Goal: Task Accomplishment & Management: Complete application form

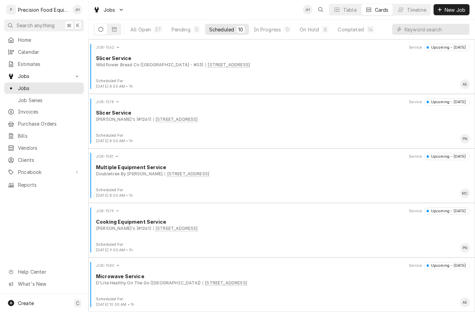
click at [461, 9] on span "New Job" at bounding box center [454, 9] width 23 height 7
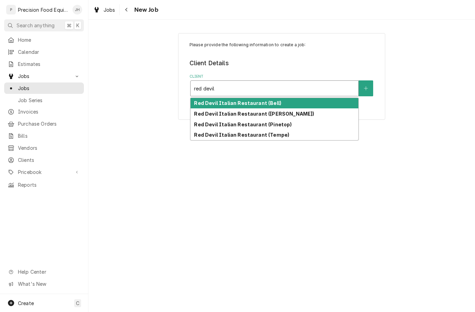
click at [294, 104] on div "Red Devil Italian Restaurant (Bell)" at bounding box center [275, 103] width 168 height 11
type input "red devil"
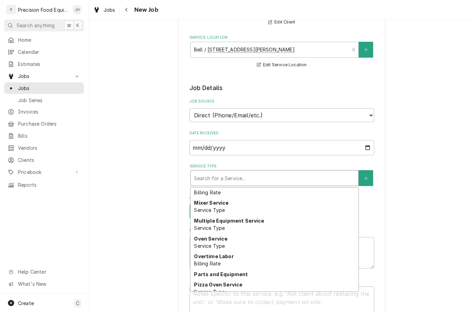
scroll to position [334, 0]
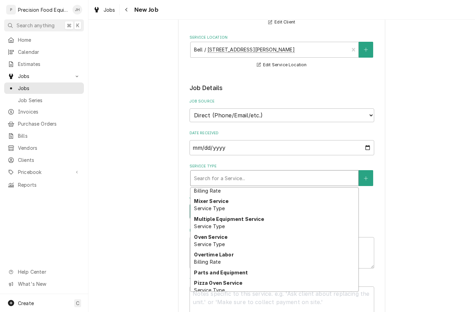
click at [271, 215] on div "Multiple Equipment Service Service Type" at bounding box center [275, 223] width 168 height 18
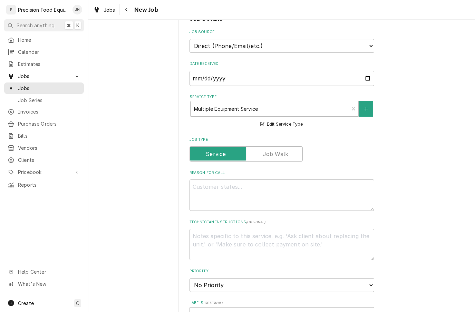
scroll to position [150, 0]
click at [308, 189] on textarea "Reason For Call" at bounding box center [282, 195] width 185 height 31
type textarea "x"
type textarea "S"
type textarea "x"
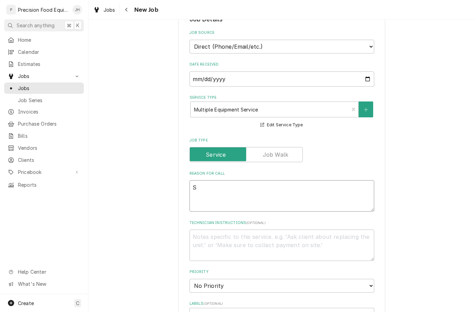
type textarea "St"
type textarea "x"
type textarea "Ste"
type textarea "x"
type textarea "Stea"
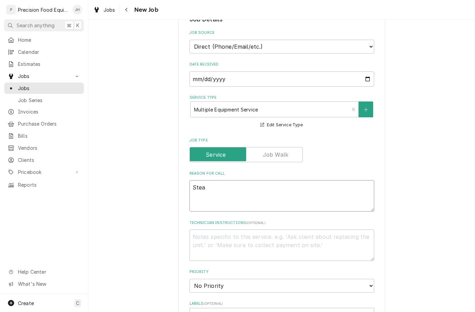
type textarea "x"
type textarea "Steam"
type textarea "x"
type textarea "Steam"
type textarea "x"
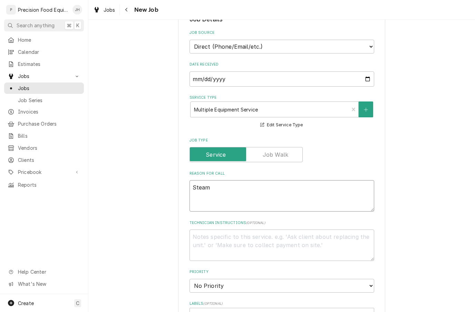
type textarea "Steam t"
type textarea "x"
type textarea "Steam ta"
type textarea "x"
type textarea "Steam tab"
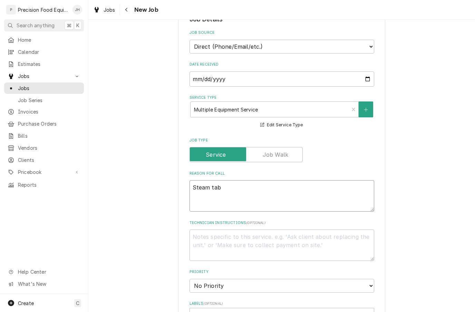
type textarea "x"
type textarea "Steam tabe"
type textarea "x"
type textarea "Steam tabel"
type textarea "x"
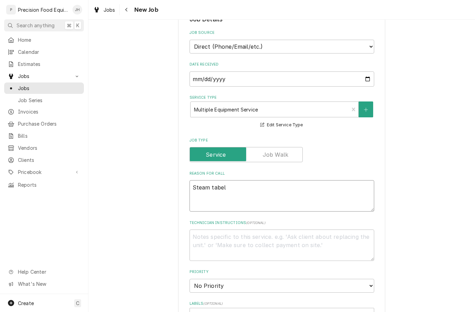
type textarea "Steam tabe"
type textarea "x"
type textarea "Steam tab"
type textarea "x"
type textarea "Steam tabl"
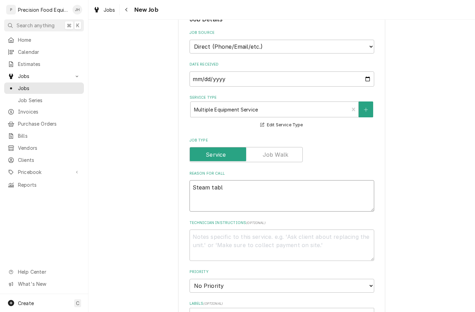
type textarea "x"
type textarea "Steam table"
type textarea "x"
type textarea "Steam table"
type textarea "x"
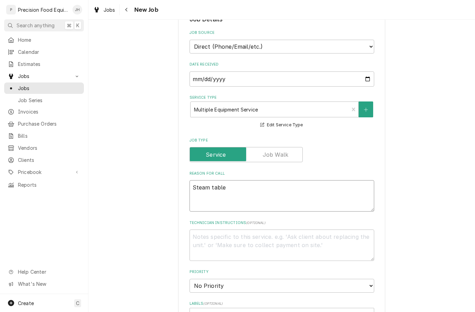
type textarea "Steam table i"
type textarea "x"
type textarea "Steam table is"
type textarea "x"
type textarea "Steam table is"
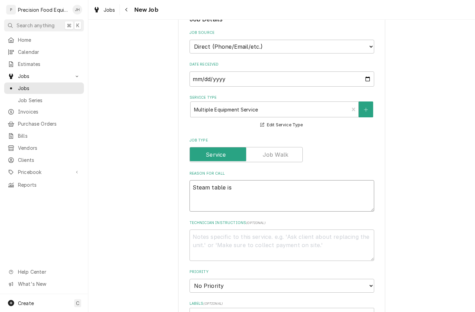
type textarea "x"
type textarea "Steam table is t"
type textarea "x"
type textarea "Steam table is tr"
type textarea "x"
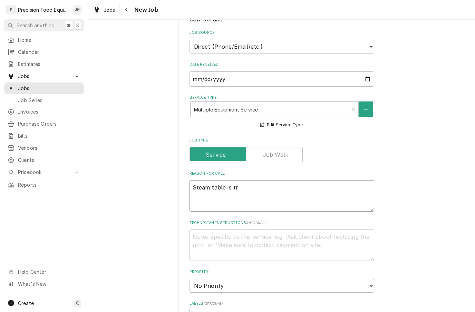
type textarea "Steam table is tri"
type textarea "x"
type textarea "Steam table is trip"
type textarea "x"
type textarea "Steam table is [PERSON_NAME]"
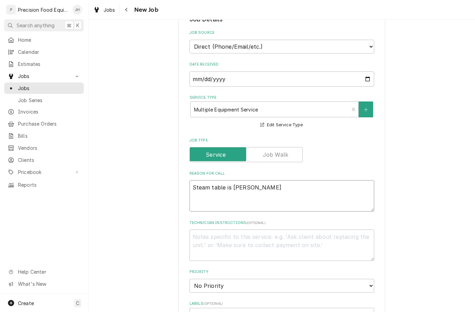
type textarea "x"
type textarea "Steam table is [PERSON_NAME]"
type textarea "x"
type textarea "Steam table is trippin"
type textarea "x"
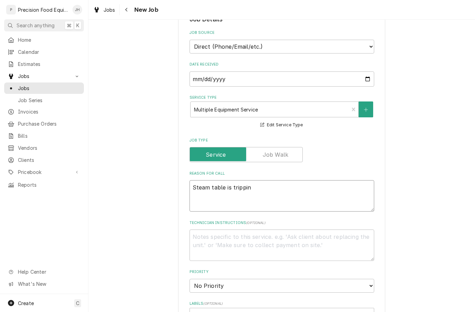
type textarea "Steam table is tripping"
type textarea "x"
type textarea "Steam table is tripping"
type textarea "x"
type textarea "Steam table is tripping b"
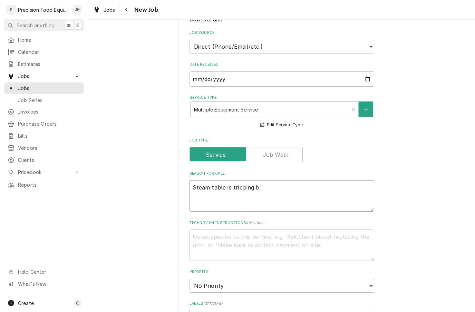
type textarea "x"
type textarea "Steam table is tripping br"
type textarea "x"
type textarea "Steam table is tripping bre"
type textarea "x"
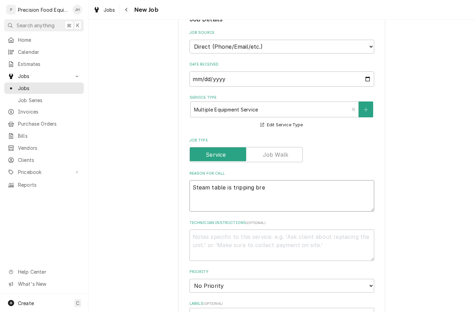
type textarea "Steam table is tripping brea"
type textarea "x"
type textarea "Steam table is tripping break"
type textarea "x"
type textarea "Steam table is tripping breake"
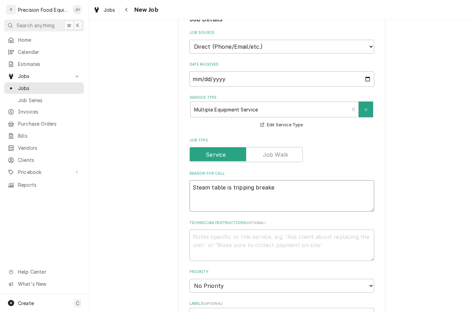
type textarea "x"
type textarea "Steam table is tripping breaker"
type textarea "x"
type textarea "Steam table is tripping breaker."
type textarea "x"
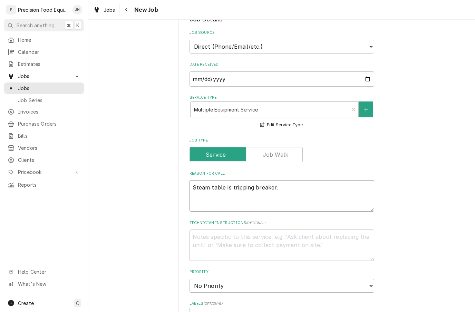
type textarea "Steam table is tripping breaker."
type textarea "x"
type textarea "Steam table is tripping breaker. T"
type textarea "x"
type textarea "Steam table is tripping breaker. Ti"
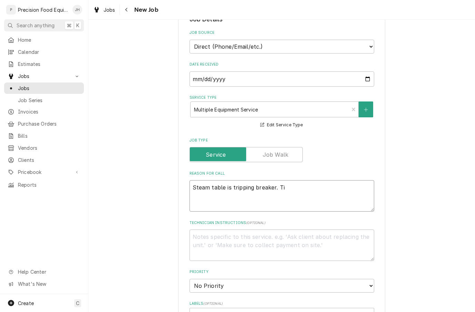
type textarea "x"
type textarea "Steam table is tripping breaker. Tip"
type textarea "x"
type textarea "Steam table is tripping breaker. Tip"
type textarea "x"
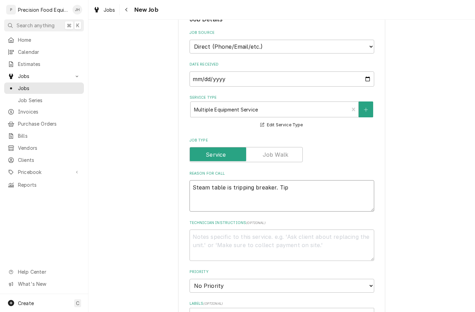
type textarea "Steam table is tripping breaker. Tip p"
type textarea "x"
type textarea "Steam table is tripping breaker. Tip pi"
type textarea "x"
type textarea "Steam table is tripping breaker. Tip piz"
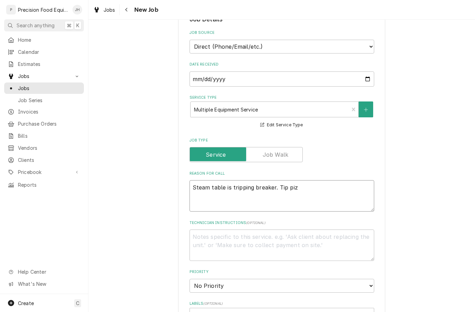
type textarea "x"
type textarea "Steam table is tripping breaker. Tip pizz"
type textarea "x"
type textarea "Steam table is tripping breaker. Tip pizz"
type textarea "x"
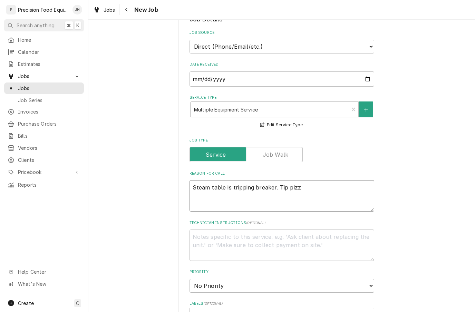
type textarea "Steam table is tripping breaker. Tip pizz a"
type textarea "x"
type textarea "Steam table is tripping breaker. Tip pizz"
type textarea "x"
type textarea "Steam table is tripping breaker. Tip pizz"
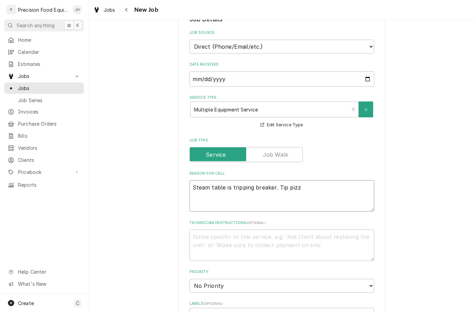
type textarea "x"
type textarea "Steam table is tripping breaker. Tip pizza"
type textarea "x"
type textarea "Steam table is tripping breaker. Tip pizza"
type textarea "x"
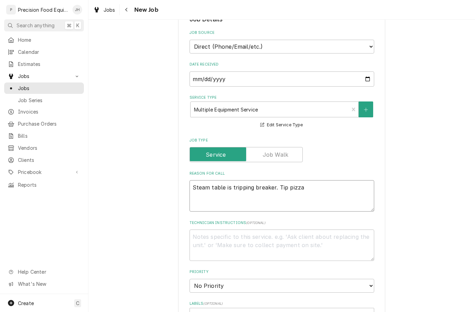
type textarea "Steam table is tripping breaker. Tip pizza o"
type textarea "x"
type textarea "Steam table is tripping breaker. Tip pizza ov"
type textarea "x"
type textarea "Steam table is tripping breaker. Tip pizza ove"
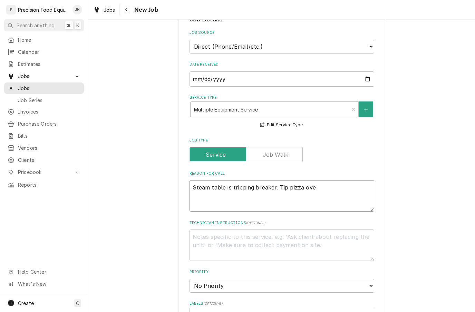
type textarea "x"
type textarea "Steam table is tripping breaker. Tip pizza oven"
type textarea "x"
type textarea "Steam table is tripping breaker. Tip pizza oven"
type textarea "x"
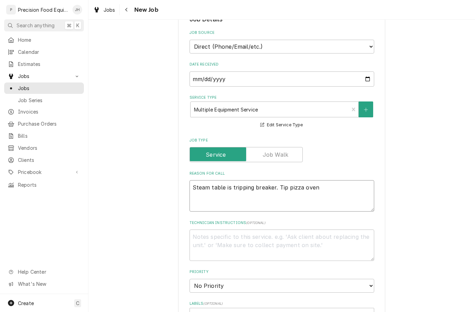
type textarea "Steam table is tripping breaker. Tip pizza oven l"
type textarea "x"
type textarea "Steam table is tripping breaker. Tip pizza oven lv"
type textarea "x"
type textarea "Steam table is tripping breaker. Tip pizza oven l"
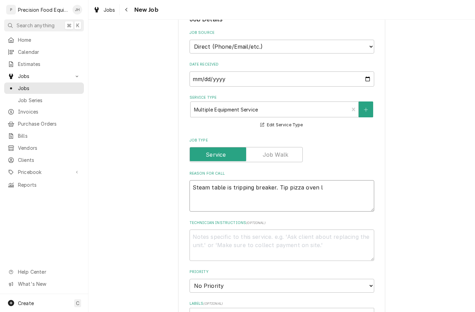
type textarea "x"
type textarea "Steam table is tripping breaker. Tip pizza oven le"
type textarea "x"
type textarea "Steam table is tripping breaker. Tip pizza oven lef"
type textarea "x"
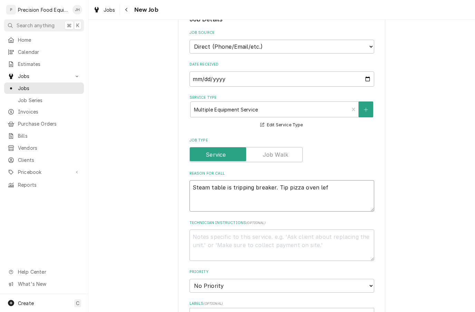
type textarea "Steam table is tripping breaker. Tip pizza oven left"
type textarea "x"
type textarea "Steam table is tripping breaker. Tip pizza oven left"
type textarea "x"
type textarea "Steam table is tripping breaker. Tip pizza oven left b"
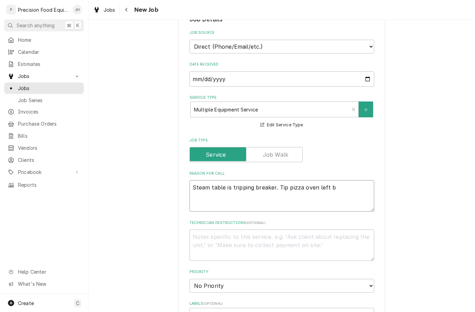
type textarea "x"
type textarea "Steam table is tripping breaker. Tip pizza oven left bu"
type textarea "x"
type textarea "Steam table is tripping breaker. Tip pizza oven left bur"
type textarea "x"
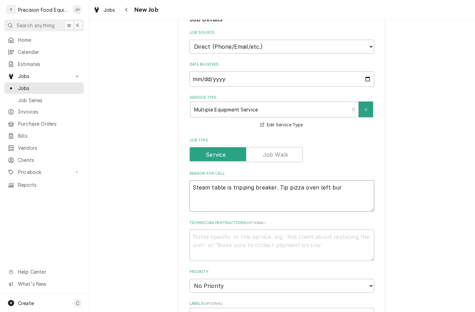
type textarea "Steam table is tripping breaker. Tip pizza oven left burn"
type textarea "x"
type textarea "Steam table is tripping breaker. Tip pizza oven left burne"
type textarea "x"
type textarea "Steam table is tripping breaker. Tip pizza oven left burner"
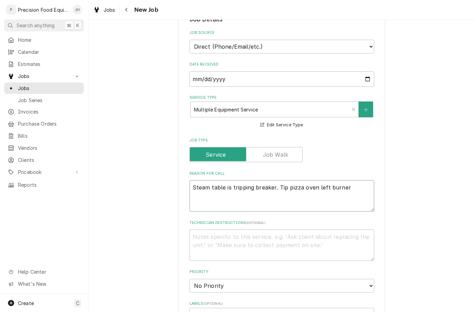
type textarea "x"
type textarea "Steam table is tripping breaker. Tip pizza oven left burner"
type textarea "x"
type textarea "Steam table is tripping breaker. Tip pizza oven left burner no"
type textarea "x"
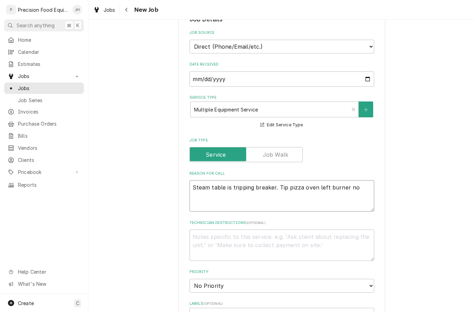
type textarea "Steam table is tripping breaker. Tip pizza oven left burner not"
type textarea "x"
type textarea "Steam table is tripping breaker. Tip pizza oven left burner not"
type textarea "x"
type textarea "Steam table is tripping breaker. Tip pizza oven left burner not w"
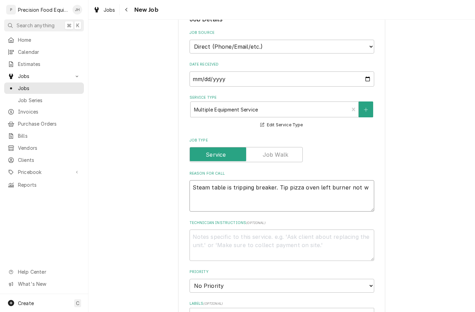
type textarea "x"
type textarea "Steam table is tripping breaker. Tip pizza oven left burner not wo"
type textarea "x"
type textarea "Steam table is tripping breaker. Tip pizza oven left burner not wor"
type textarea "x"
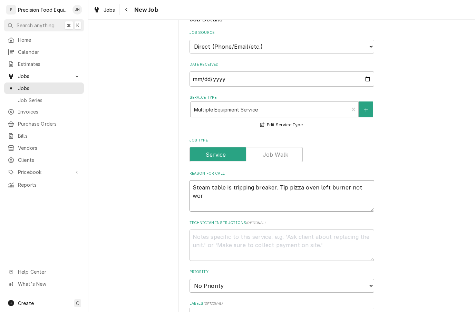
type textarea "Steam table is tripping breaker. Tip pizza oven left burner not work"
type textarea "x"
type textarea "Steam table is tripping breaker. Tip pizza oven left burner not worki"
type textarea "x"
type textarea "Steam table is tripping breaker. Tip pizza oven left burner not workin"
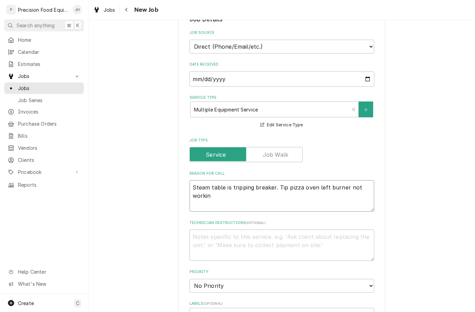
type textarea "x"
type textarea "Steam table is tripping breaker. Tip pizza oven left burner not working"
type textarea "x"
type textarea "Steam table is tripping breaker. Tip pizza oven left burner not working"
type textarea "x"
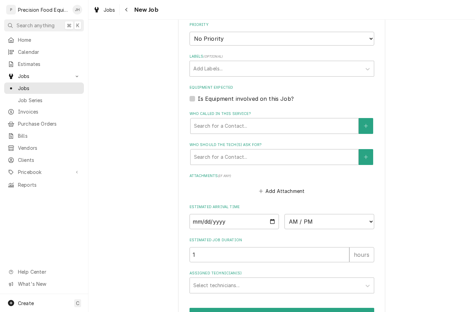
scroll to position [407, 0]
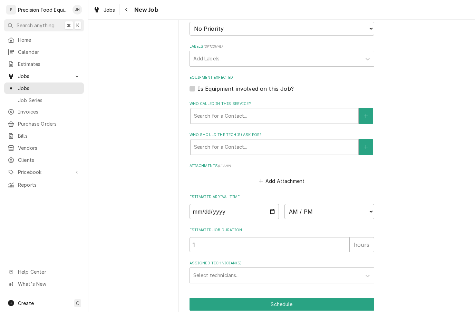
type textarea "Steam table is tripping breaker. Tip pizza oven left burner not working"
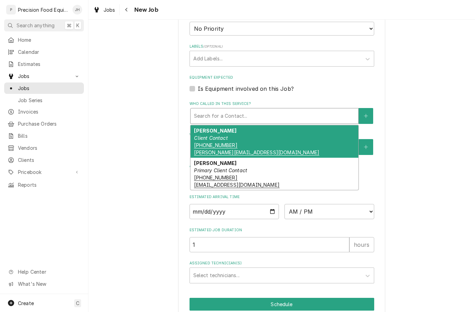
click at [288, 129] on div "[PERSON_NAME] Contact [PHONE_NUMBER] [PERSON_NAME][EMAIL_ADDRESS][DOMAIN_NAME]" at bounding box center [275, 141] width 168 height 32
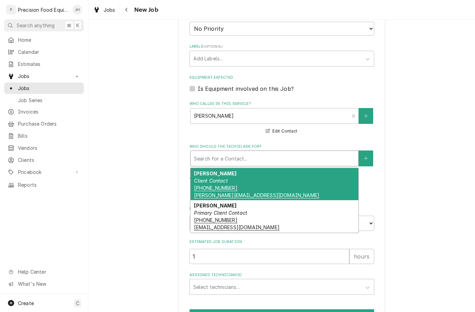
click at [261, 177] on div "[PERSON_NAME] Contact [PHONE_NUMBER] [PERSON_NAME][EMAIL_ADDRESS][DOMAIN_NAME]" at bounding box center [275, 184] width 168 height 32
type textarea "x"
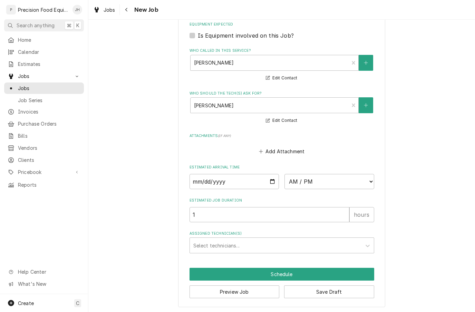
scroll to position [454, 0]
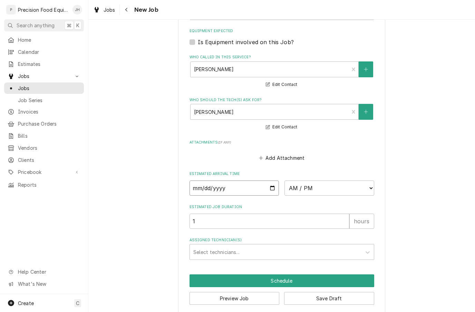
click at [252, 184] on input "Date" at bounding box center [235, 188] width 90 height 15
type input "[DATE]"
type textarea "x"
type input "[DATE]"
type textarea "x"
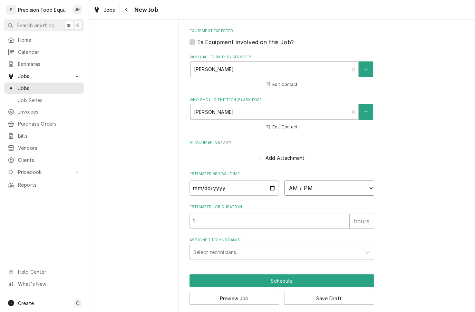
click at [354, 181] on select "AM / PM 6:00 AM 6:15 AM 6:30 AM 6:45 AM 7:00 AM 7:15 AM 7:30 AM 7:45 AM 8:00 AM…" at bounding box center [330, 188] width 90 height 15
select select "09:00:00"
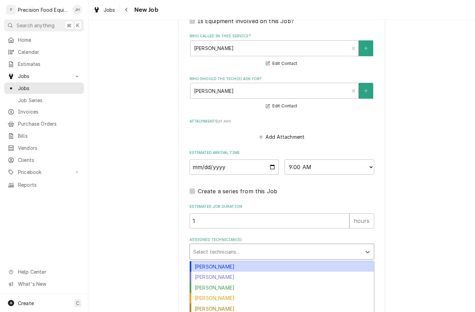
scroll to position [475, 0]
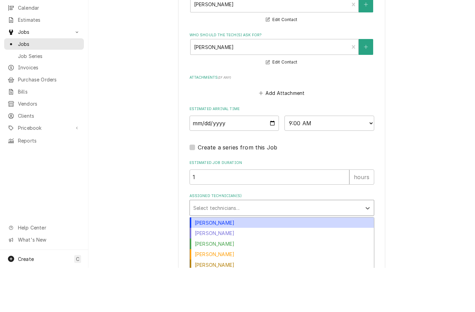
click at [218, 294] on div "[PERSON_NAME]" at bounding box center [282, 299] width 184 height 11
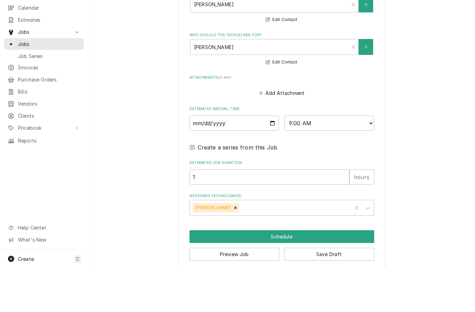
click at [313, 275] on button "Schedule" at bounding box center [282, 281] width 185 height 13
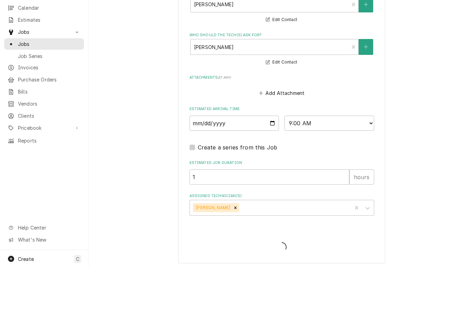
scroll to position [468, 0]
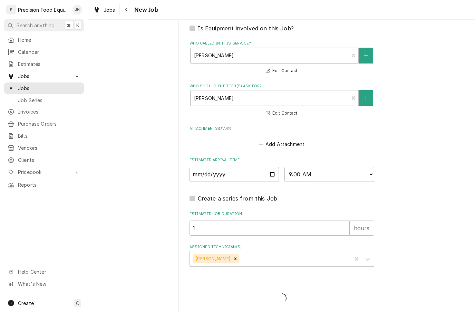
type textarea "x"
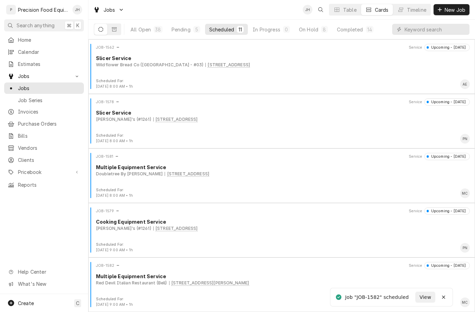
click at [409, 4] on button "Timeline" at bounding box center [411, 9] width 37 height 11
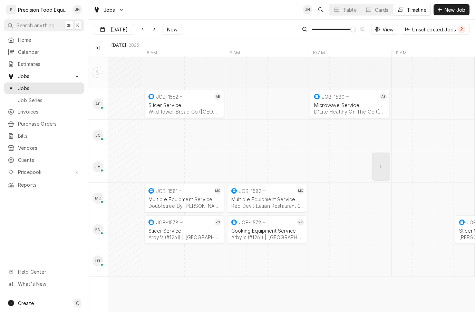
scroll to position [0, 7221]
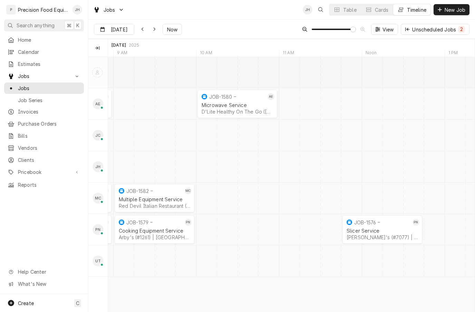
click at [39, 108] on span "Invoices" at bounding box center [49, 111] width 63 height 7
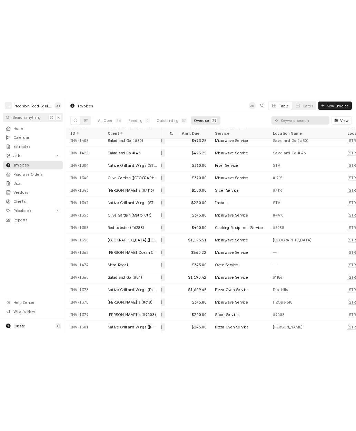
scroll to position [19, 39]
